Goal: Task Accomplishment & Management: Manage account settings

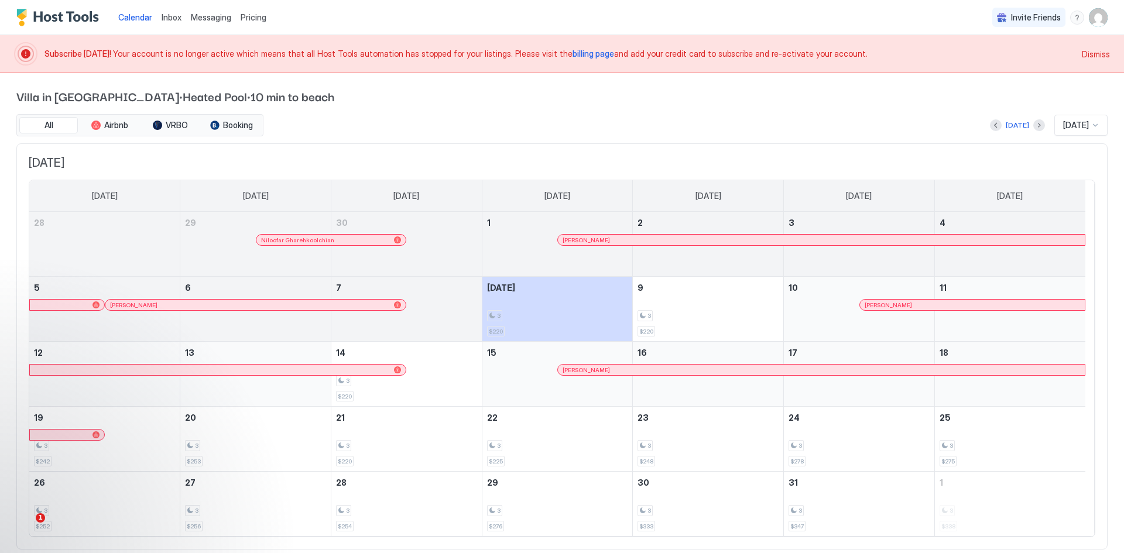
click at [173, 20] on span "Inbox" at bounding box center [172, 17] width 20 height 10
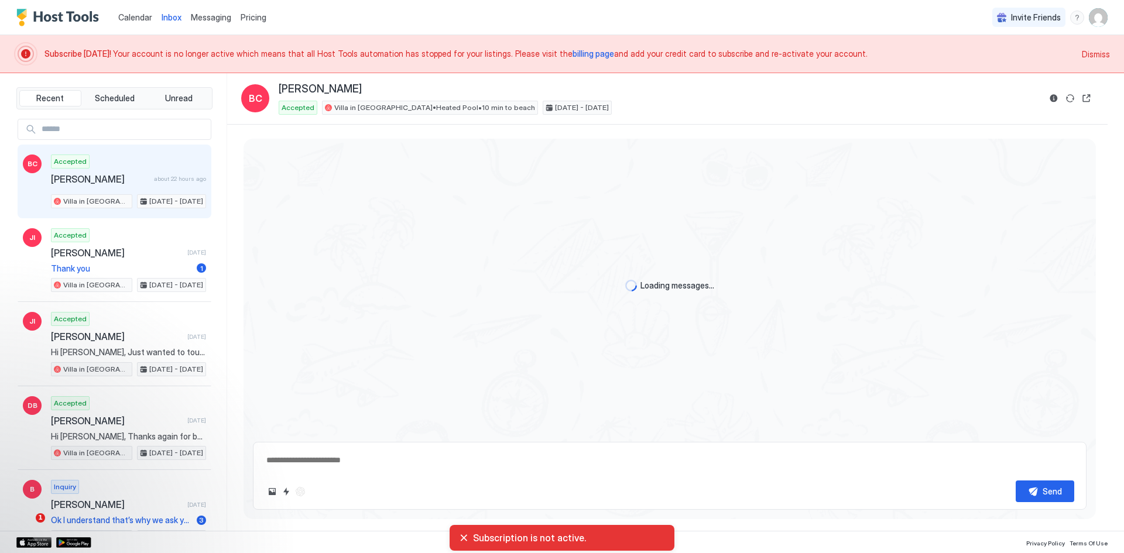
click at [246, 18] on span "Pricing" at bounding box center [254, 17] width 26 height 11
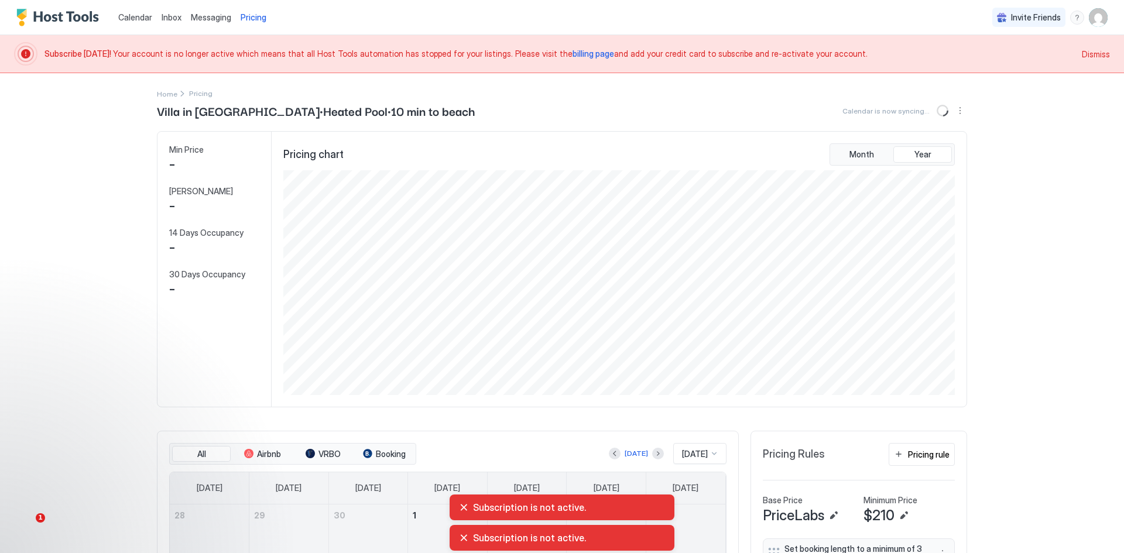
scroll to position [225, 674]
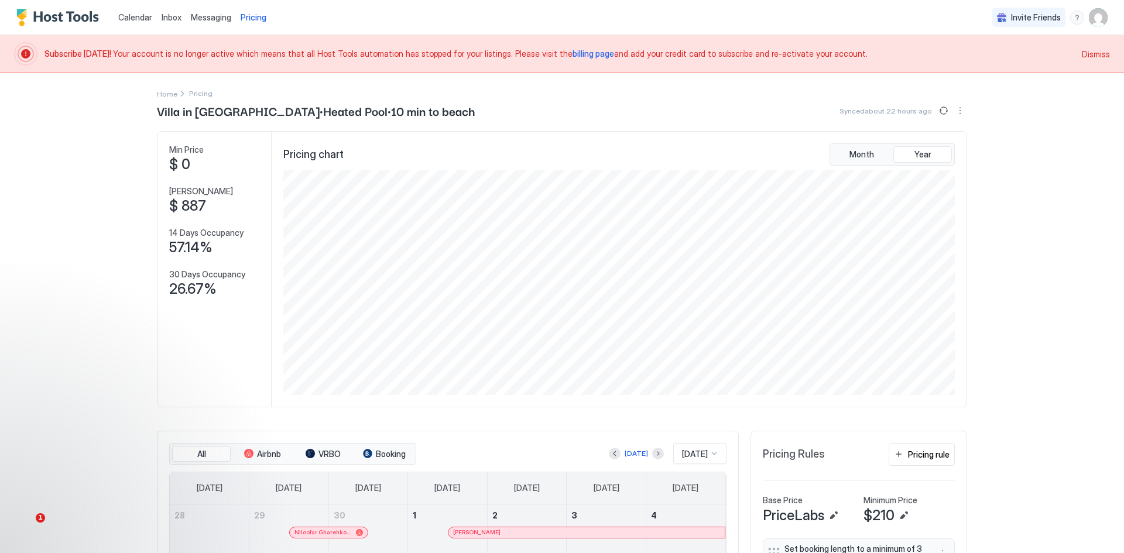
click at [1089, 18] on img "User profile" at bounding box center [1098, 17] width 19 height 19
click at [998, 67] on div "Settings" at bounding box center [1023, 66] width 149 height 20
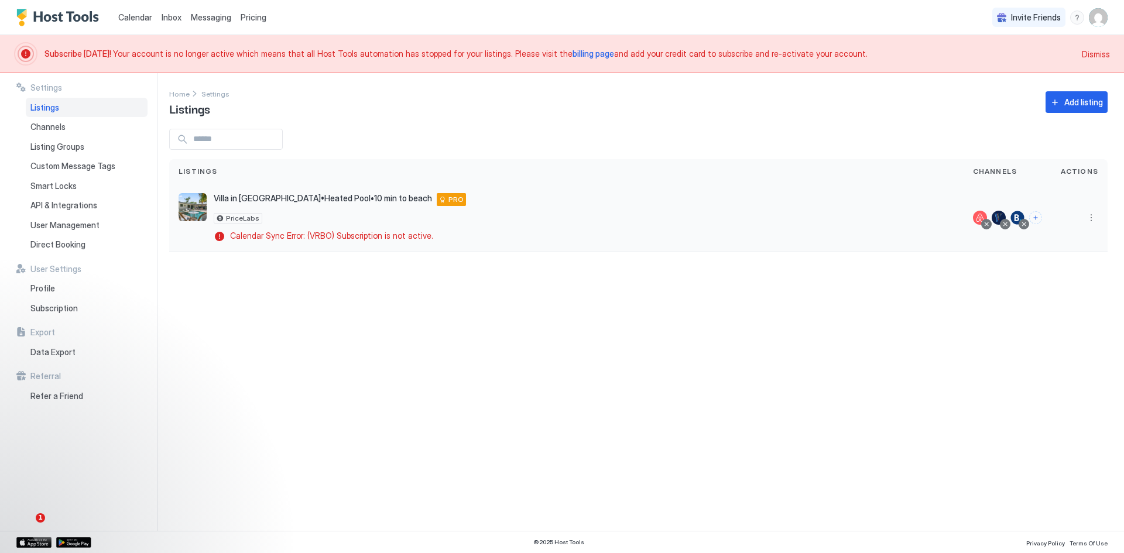
click at [989, 224] on div at bounding box center [986, 224] width 6 height 6
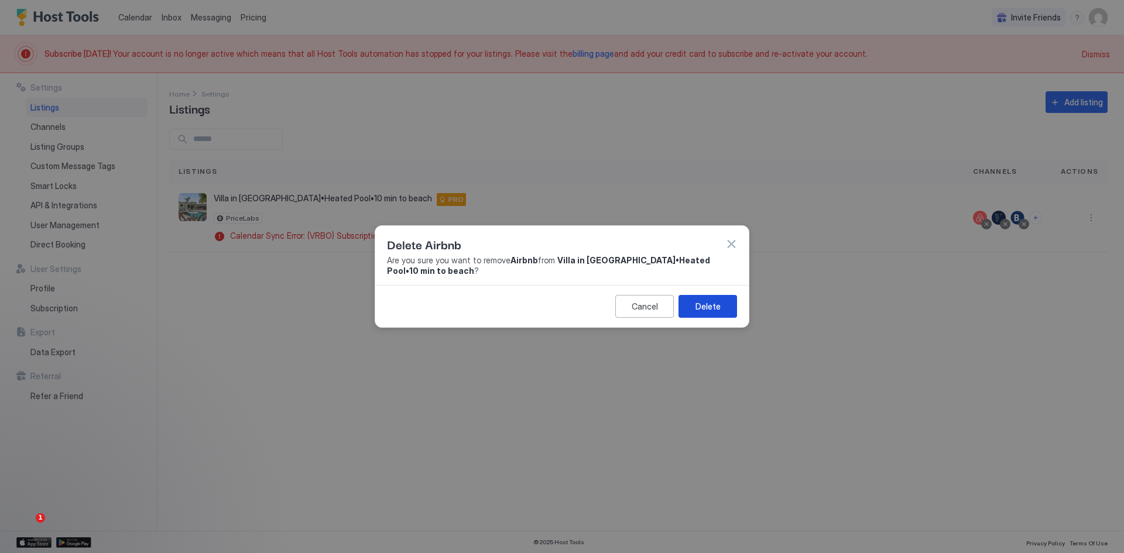
click at [711, 303] on div "Delete" at bounding box center [707, 306] width 25 height 12
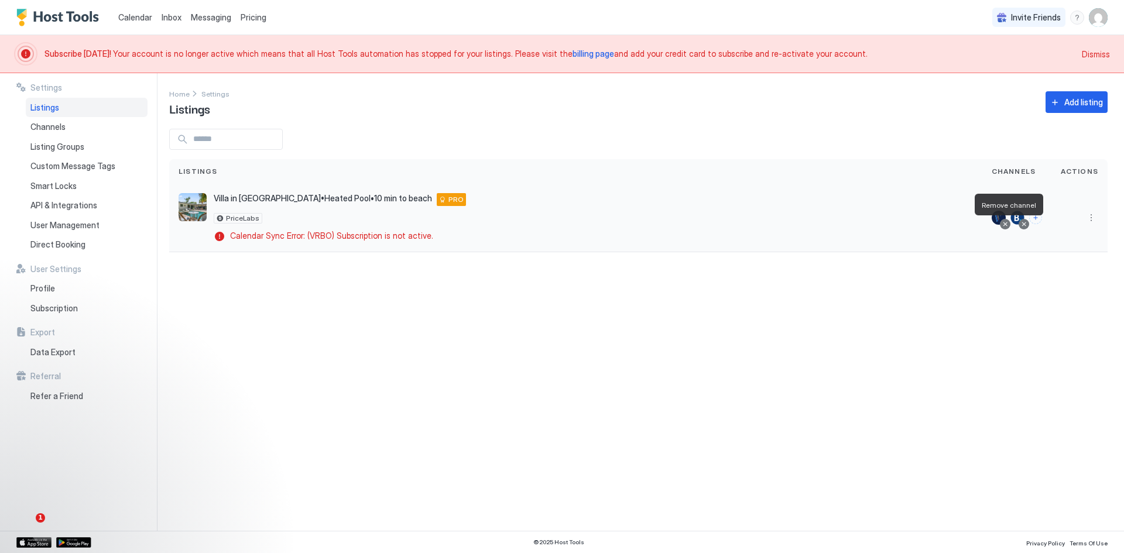
click at [1008, 224] on div at bounding box center [1005, 224] width 6 height 6
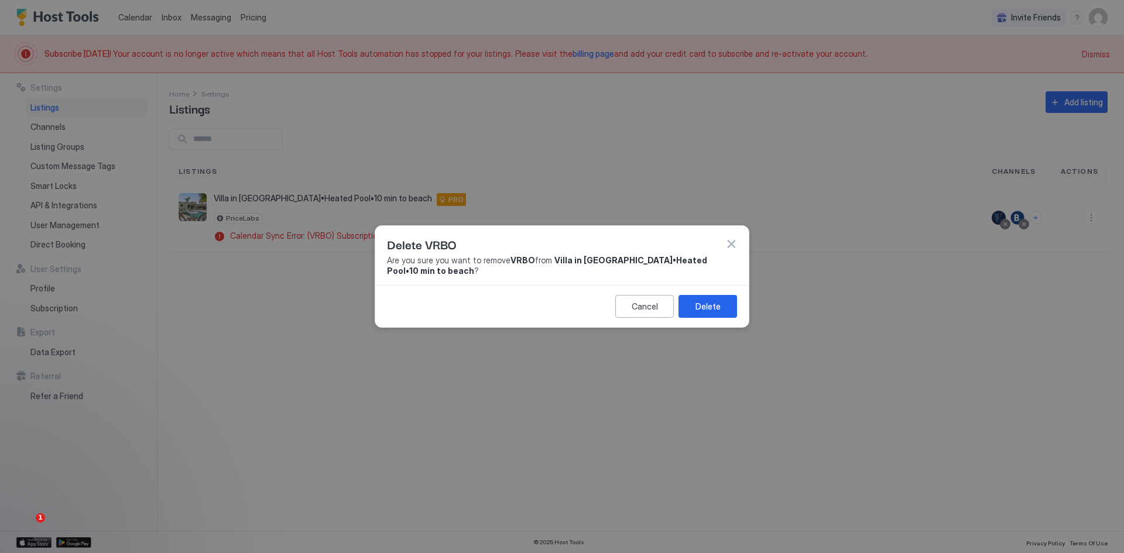
click at [1095, 216] on div at bounding box center [562, 276] width 1124 height 553
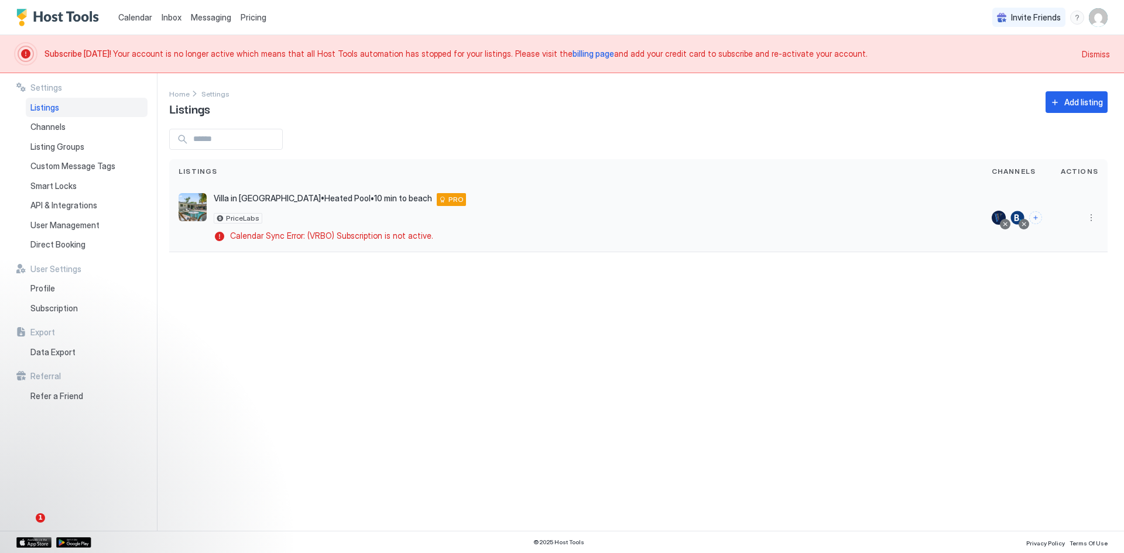
click at [1003, 223] on div at bounding box center [1005, 224] width 11 height 11
click at [1004, 224] on div at bounding box center [1005, 224] width 6 height 6
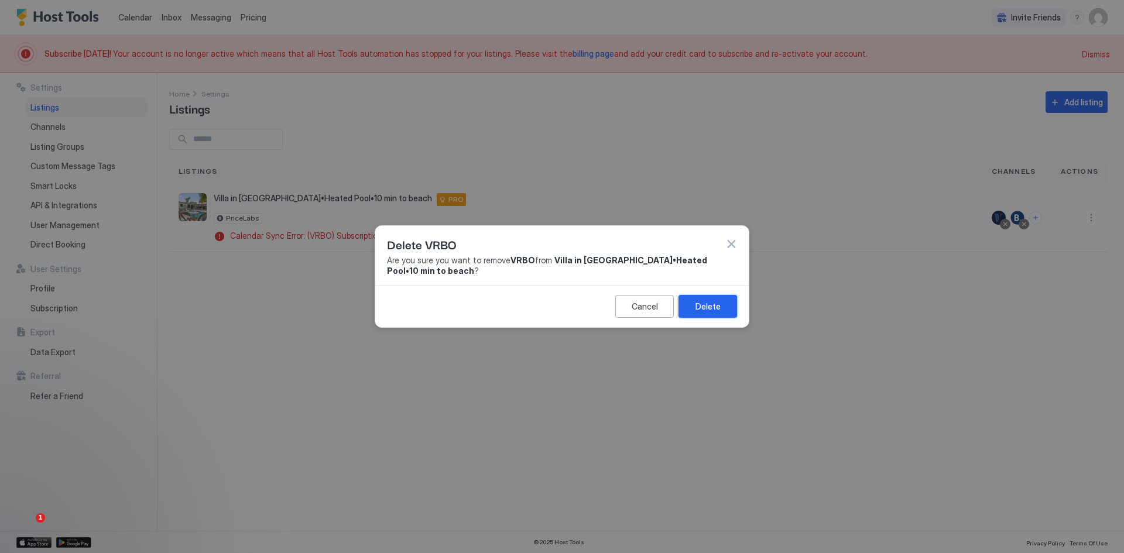
click at [709, 311] on div "Delete" at bounding box center [707, 306] width 25 height 12
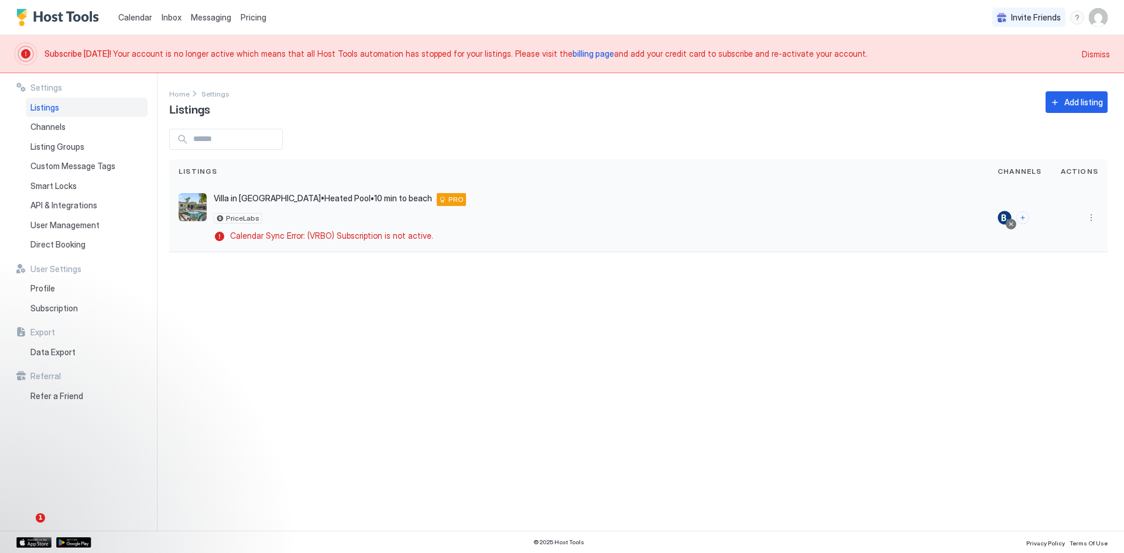
click at [1013, 224] on div at bounding box center [1011, 224] width 6 height 6
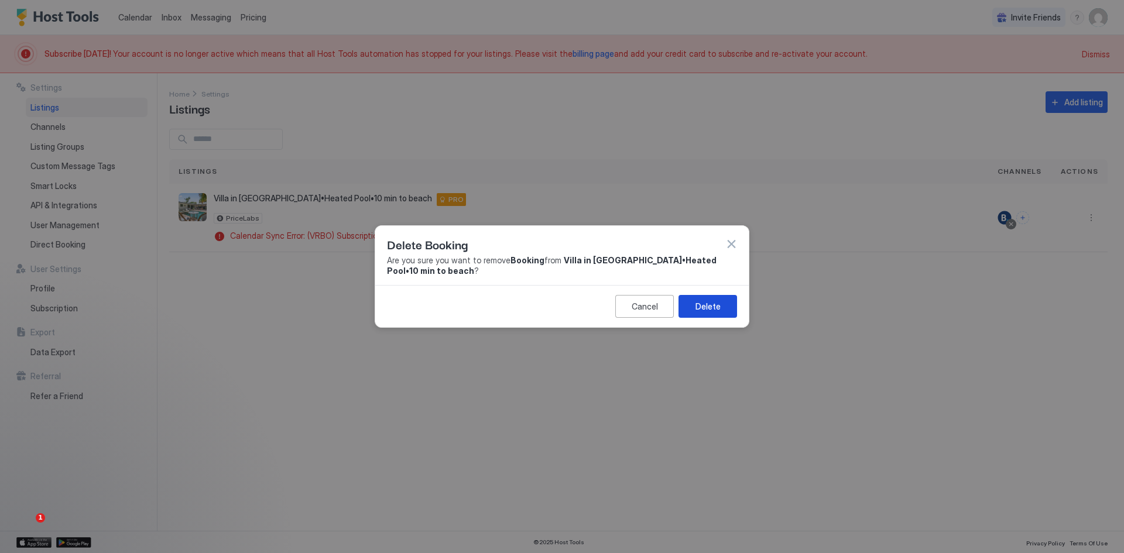
click at [710, 312] on div "Delete" at bounding box center [707, 306] width 25 height 12
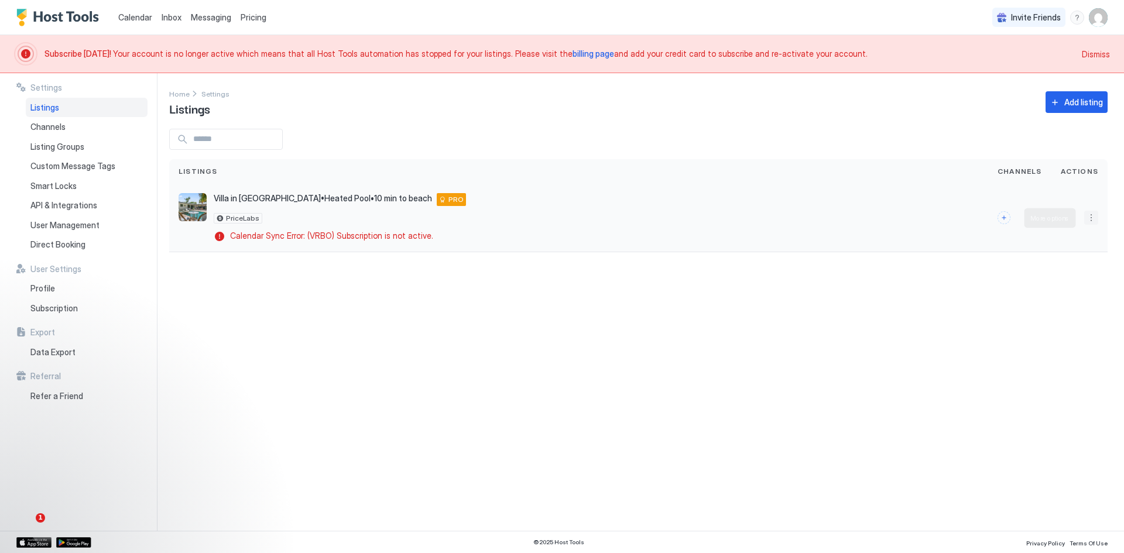
click at [1090, 220] on button "More options" at bounding box center [1091, 218] width 14 height 14
click at [1051, 313] on span "Delete" at bounding box center [1049, 309] width 22 height 9
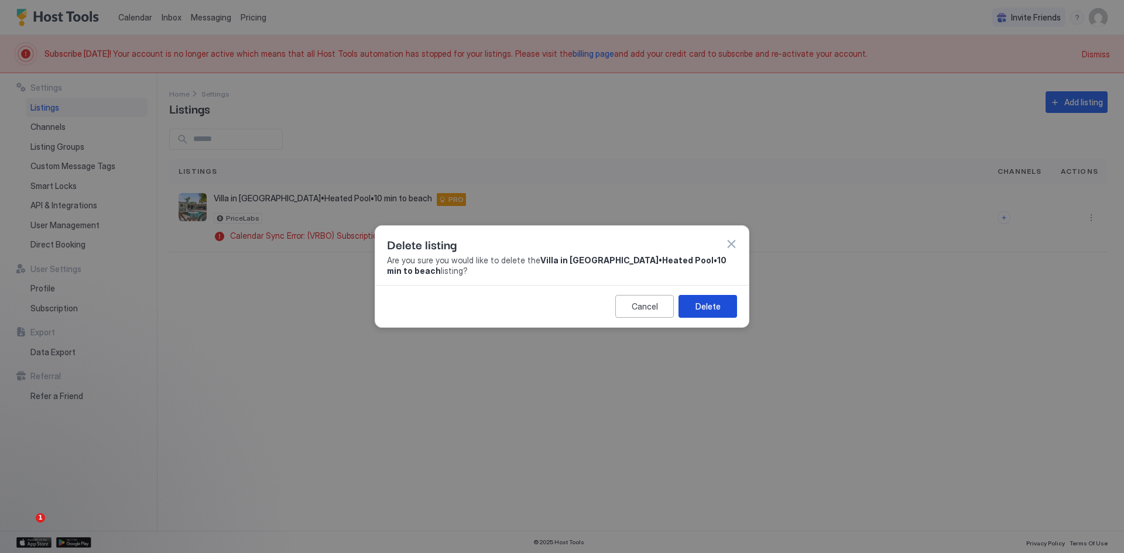
click at [714, 312] on div "Delete" at bounding box center [707, 306] width 25 height 12
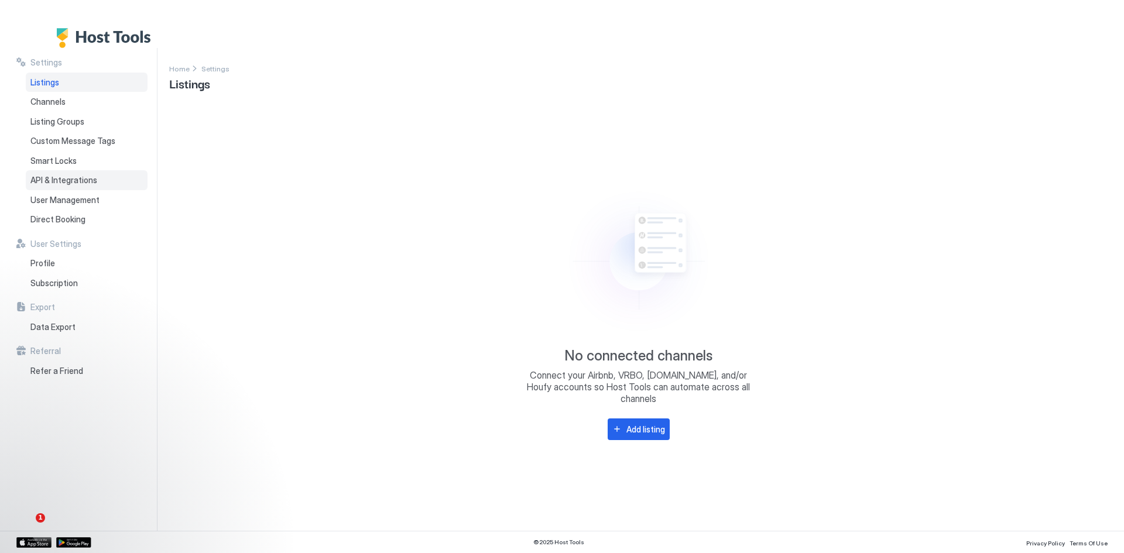
click at [74, 175] on span "API & Integrations" at bounding box center [63, 180] width 67 height 11
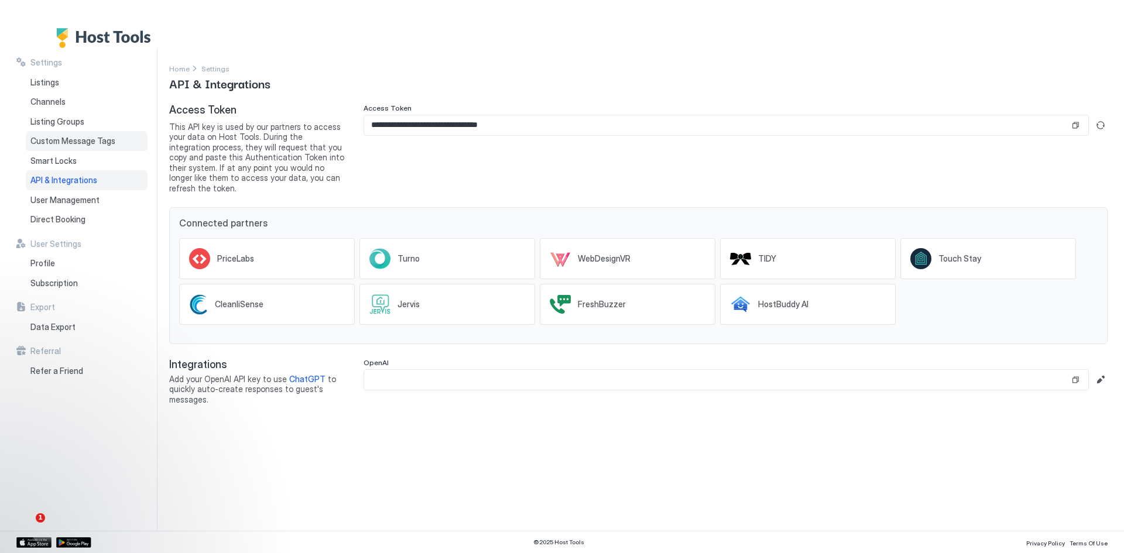
click at [63, 142] on span "Custom Message Tags" at bounding box center [72, 141] width 85 height 11
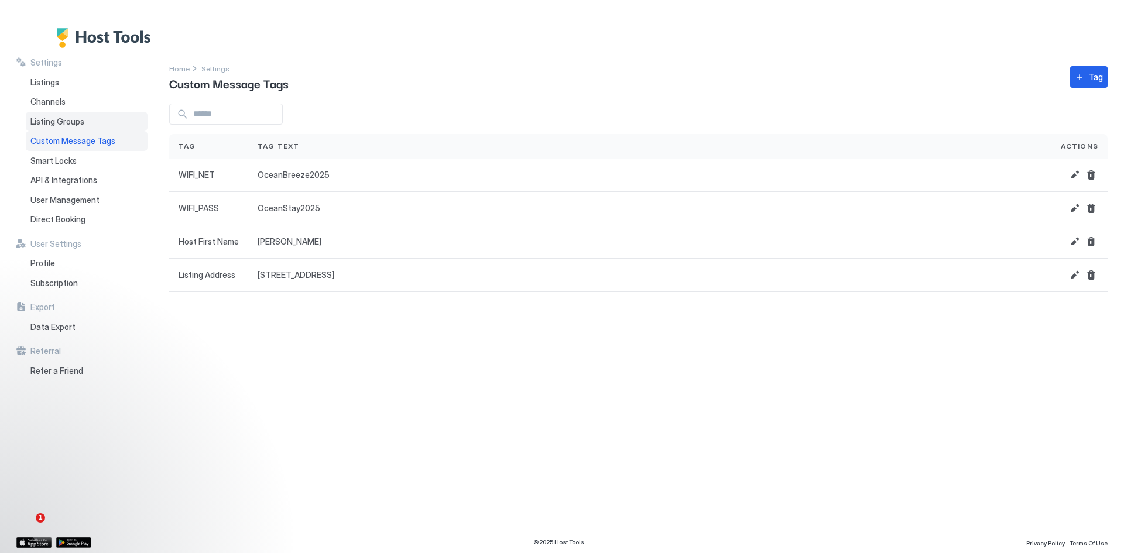
click at [58, 124] on span "Listing Groups" at bounding box center [57, 121] width 54 height 11
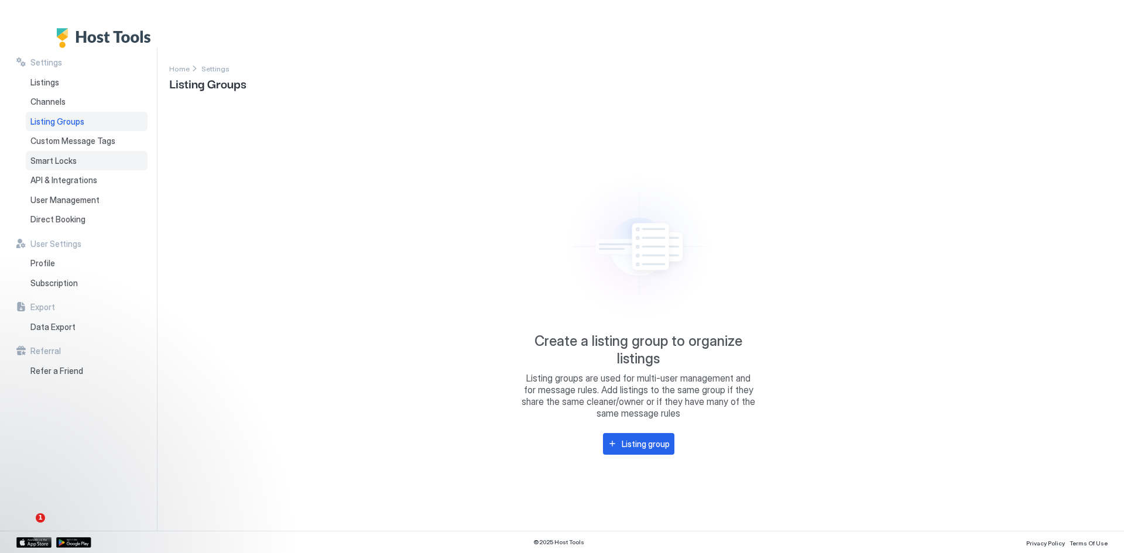
click at [57, 159] on span "Smart Locks" at bounding box center [53, 161] width 46 height 11
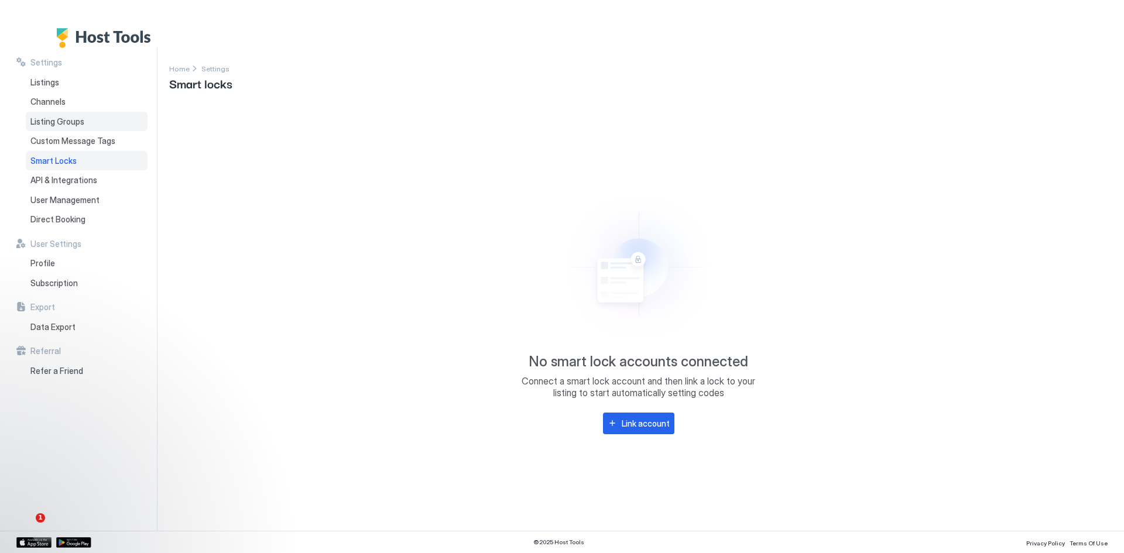
click at [64, 123] on span "Listing Groups" at bounding box center [57, 121] width 54 height 11
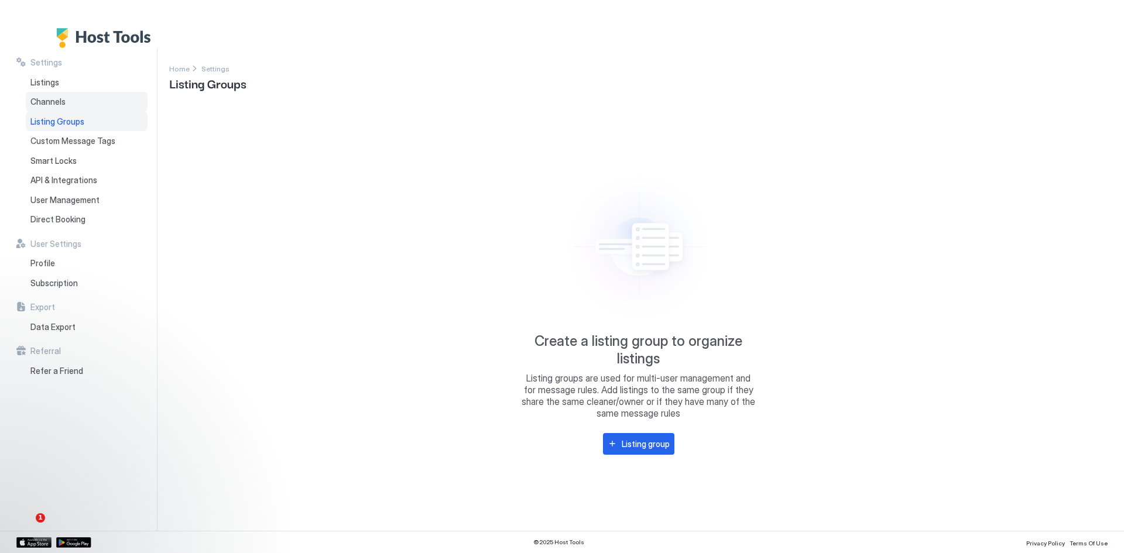
click at [62, 104] on span "Channels" at bounding box center [47, 102] width 35 height 11
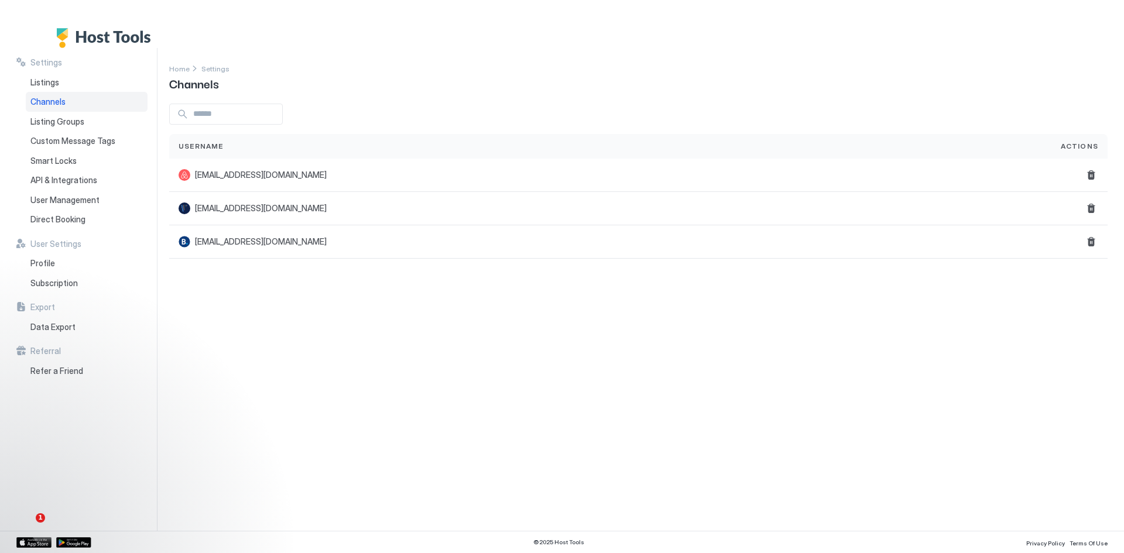
click at [64, 100] on div "Channels" at bounding box center [87, 102] width 122 height 20
click at [64, 101] on span "Channels" at bounding box center [47, 102] width 35 height 11
click at [61, 100] on span "Channels" at bounding box center [47, 102] width 35 height 11
drag, startPoint x: 61, startPoint y: 100, endPoint x: 50, endPoint y: 114, distance: 18.3
click at [61, 100] on span "Channels" at bounding box center [47, 102] width 35 height 11
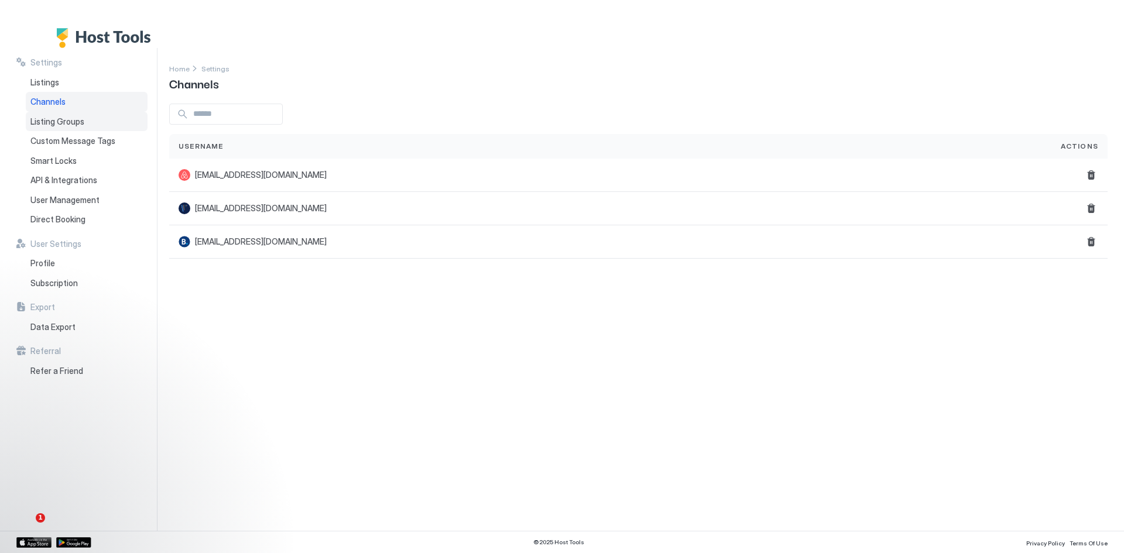
click at [46, 120] on span "Listing Groups" at bounding box center [57, 121] width 54 height 11
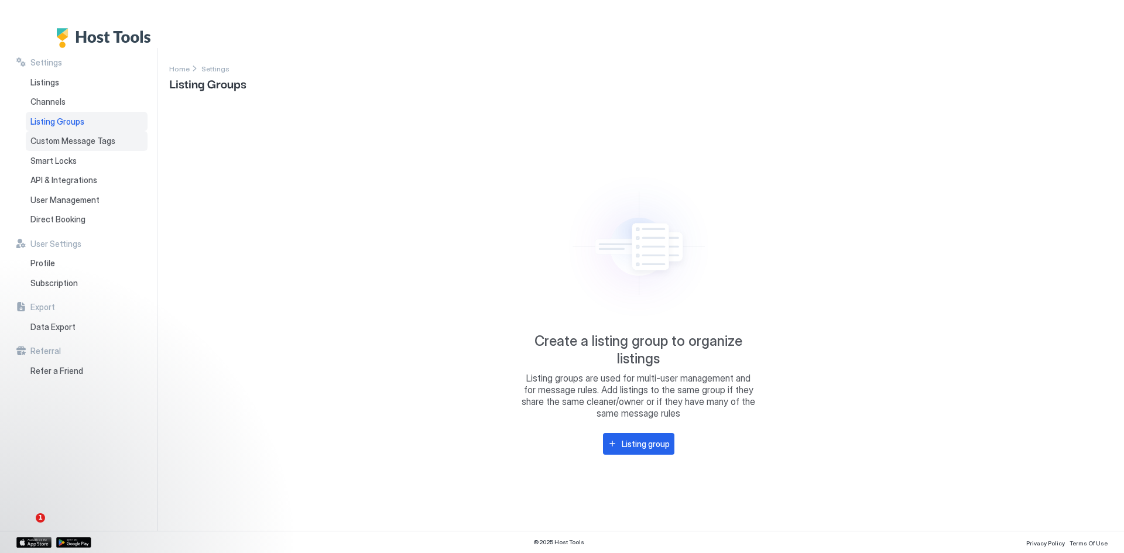
click at [50, 135] on div "Custom Message Tags" at bounding box center [87, 141] width 122 height 20
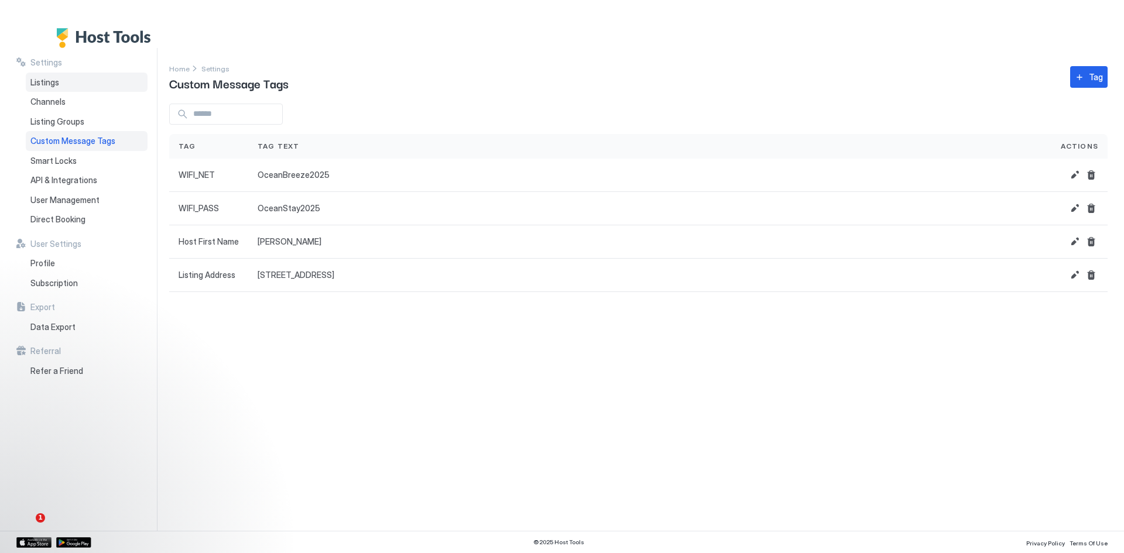
click at [48, 76] on div "Listings" at bounding box center [87, 83] width 122 height 20
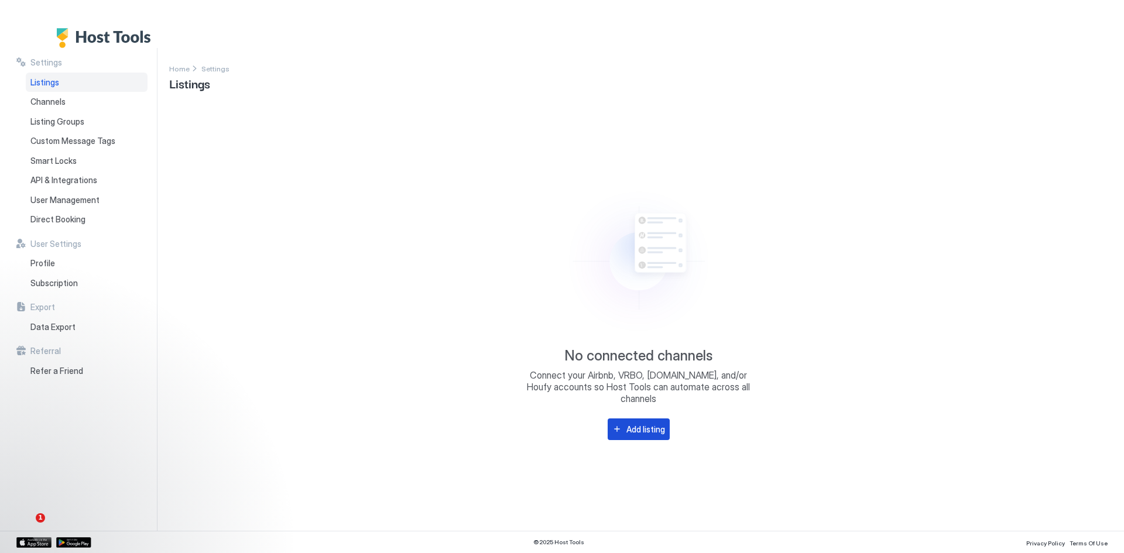
click at [620, 419] on button "Add listing" at bounding box center [639, 430] width 62 height 22
